Goal: Feedback & Contribution: Leave review/rating

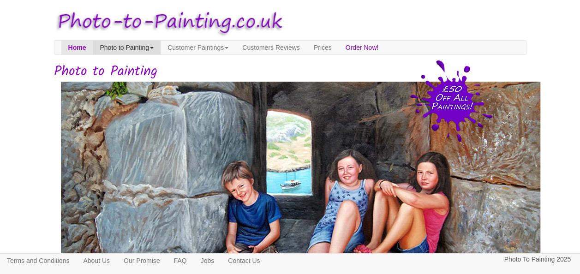
click at [114, 46] on link "Photo to Painting" at bounding box center [127, 48] width 68 height 14
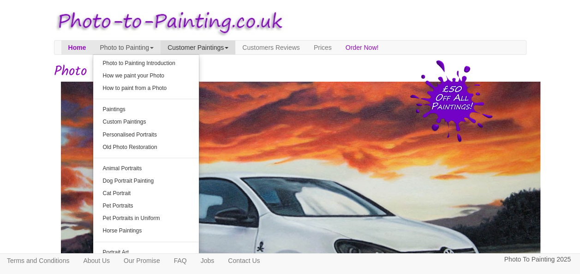
click at [220, 45] on link "Customer Paintings" at bounding box center [198, 48] width 75 height 14
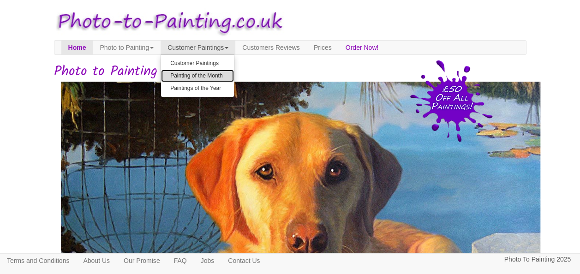
click at [206, 75] on link "Painting of the Month" at bounding box center [197, 76] width 73 height 12
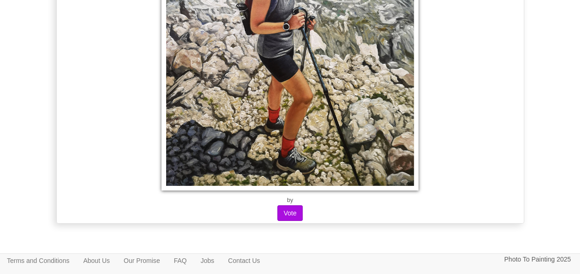
scroll to position [11811, 0]
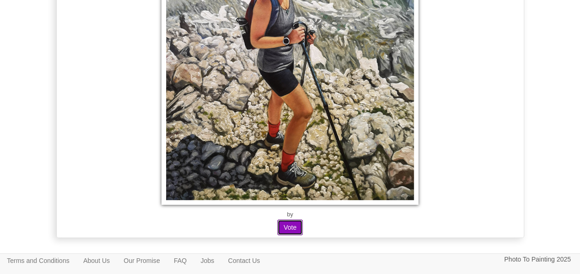
click at [288, 220] on button "Vote" at bounding box center [289, 228] width 25 height 16
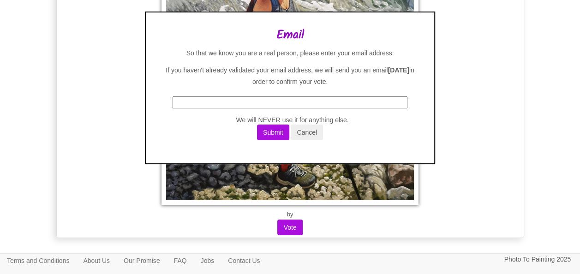
click at [236, 101] on input "text" at bounding box center [290, 102] width 234 height 12
type input "catherinecarlisle.witneywi@gmail.com"
click at [263, 133] on button "Submit" at bounding box center [273, 133] width 32 height 16
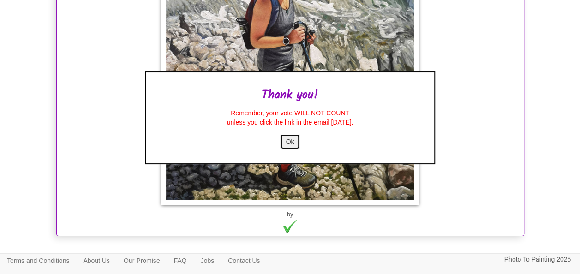
click at [289, 143] on button "Ok" at bounding box center [290, 142] width 20 height 16
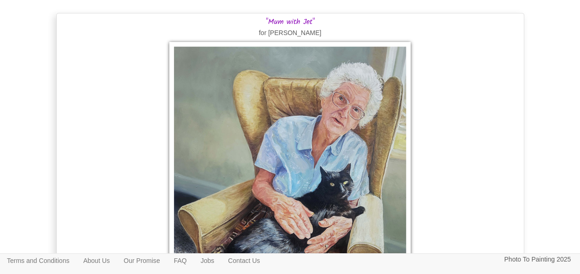
scroll to position [10611, 0]
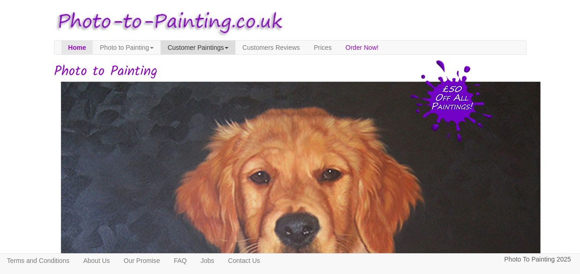
click at [235, 46] on link "Customer Paintings" at bounding box center [198, 48] width 75 height 14
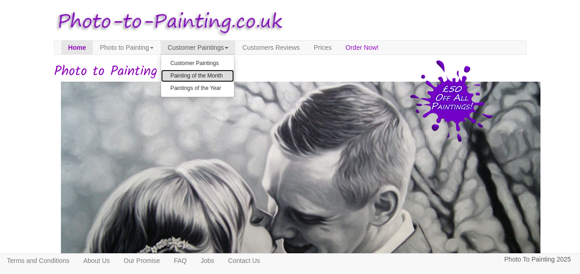
click at [216, 75] on link "Painting of the Month" at bounding box center [197, 76] width 73 height 12
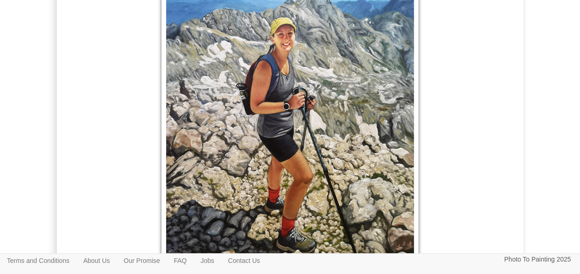
scroll to position [3091, 0]
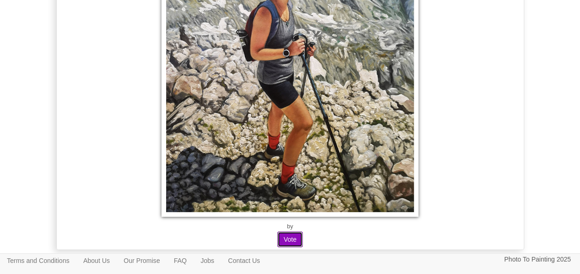
click at [286, 233] on button "Vote" at bounding box center [289, 240] width 25 height 16
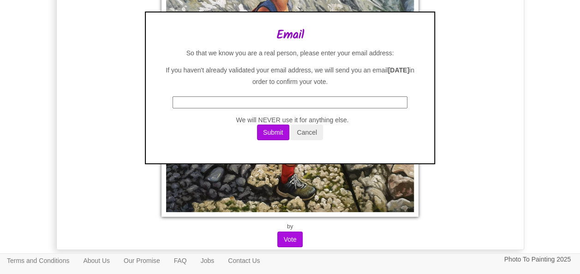
click at [192, 102] on input "text" at bounding box center [290, 102] width 234 height 12
type input "stewartcarlisle96@gmail.com"
click at [273, 135] on button "Submit" at bounding box center [273, 133] width 32 height 16
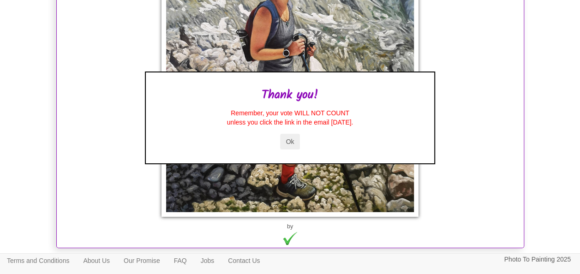
click at [292, 143] on button "Ok" at bounding box center [290, 142] width 20 height 16
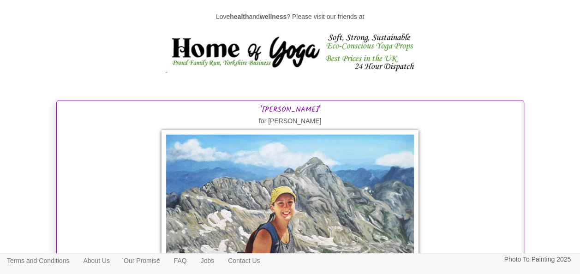
scroll to position [2860, 0]
